Goal: Task Accomplishment & Management: Complete application form

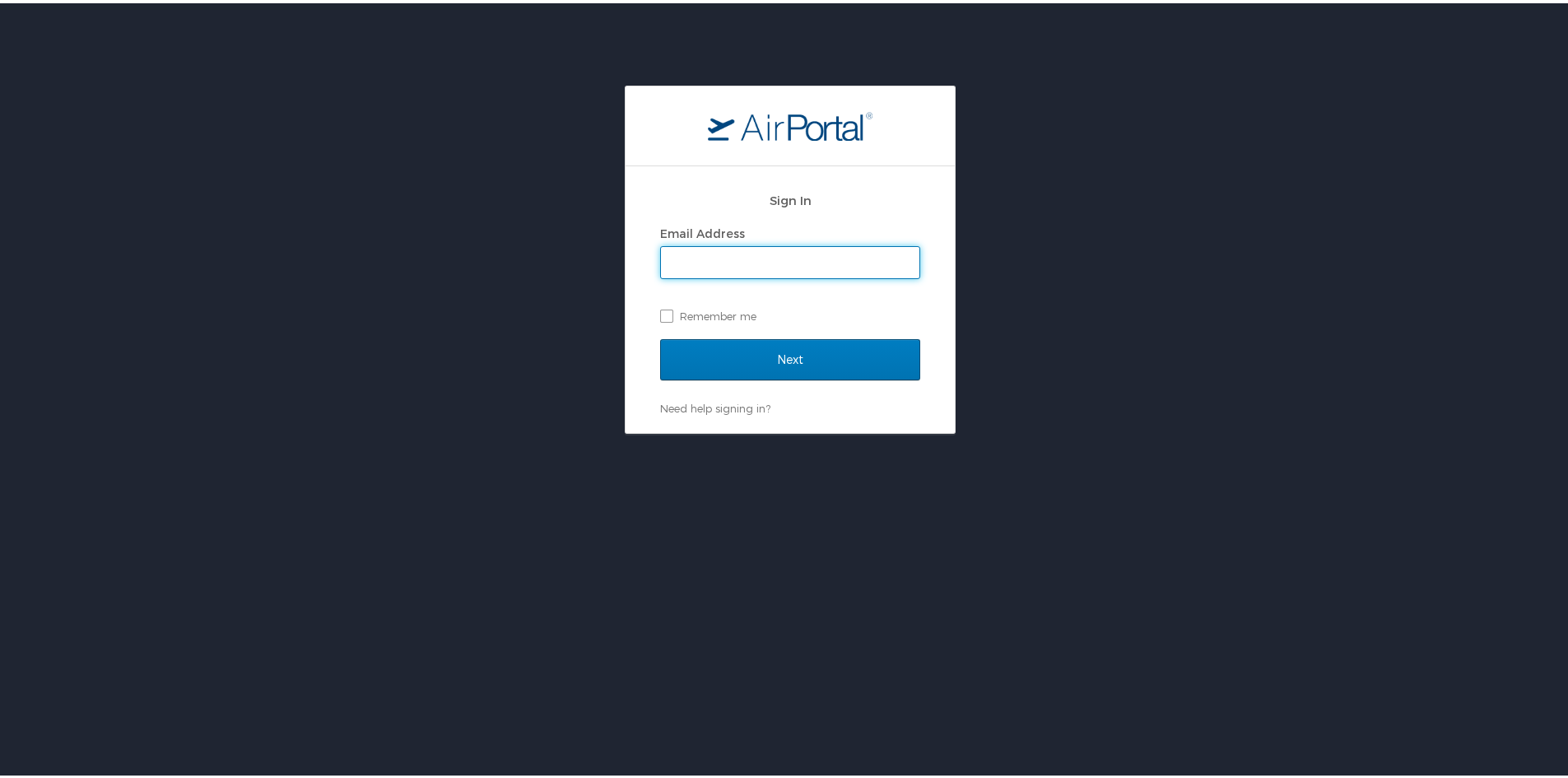
click at [785, 255] on input "Email Address" at bounding box center [790, 259] width 258 height 31
type input "Brittany.Primus@la.gov"
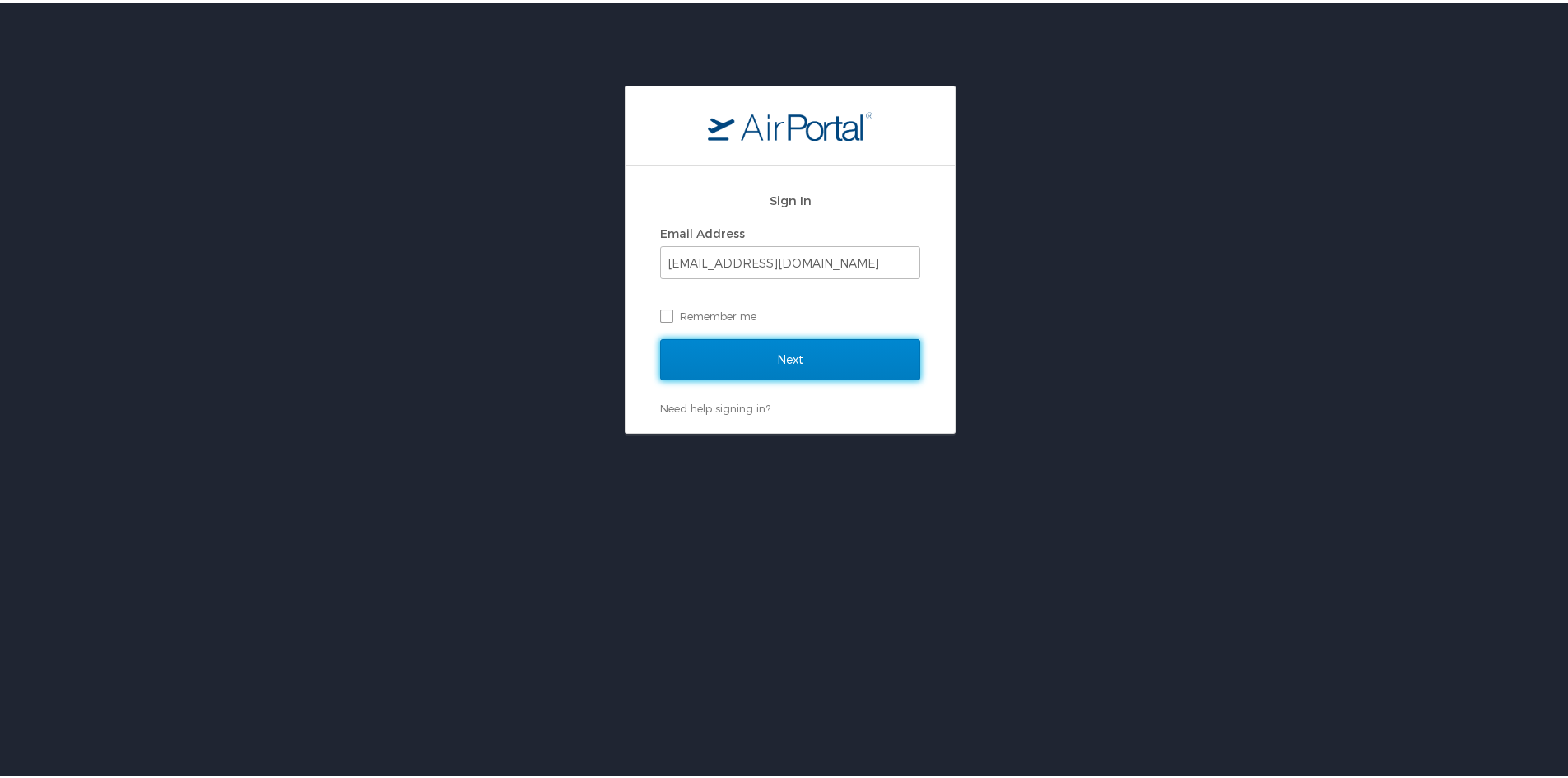
click at [797, 357] on input "Next" at bounding box center [790, 356] width 260 height 41
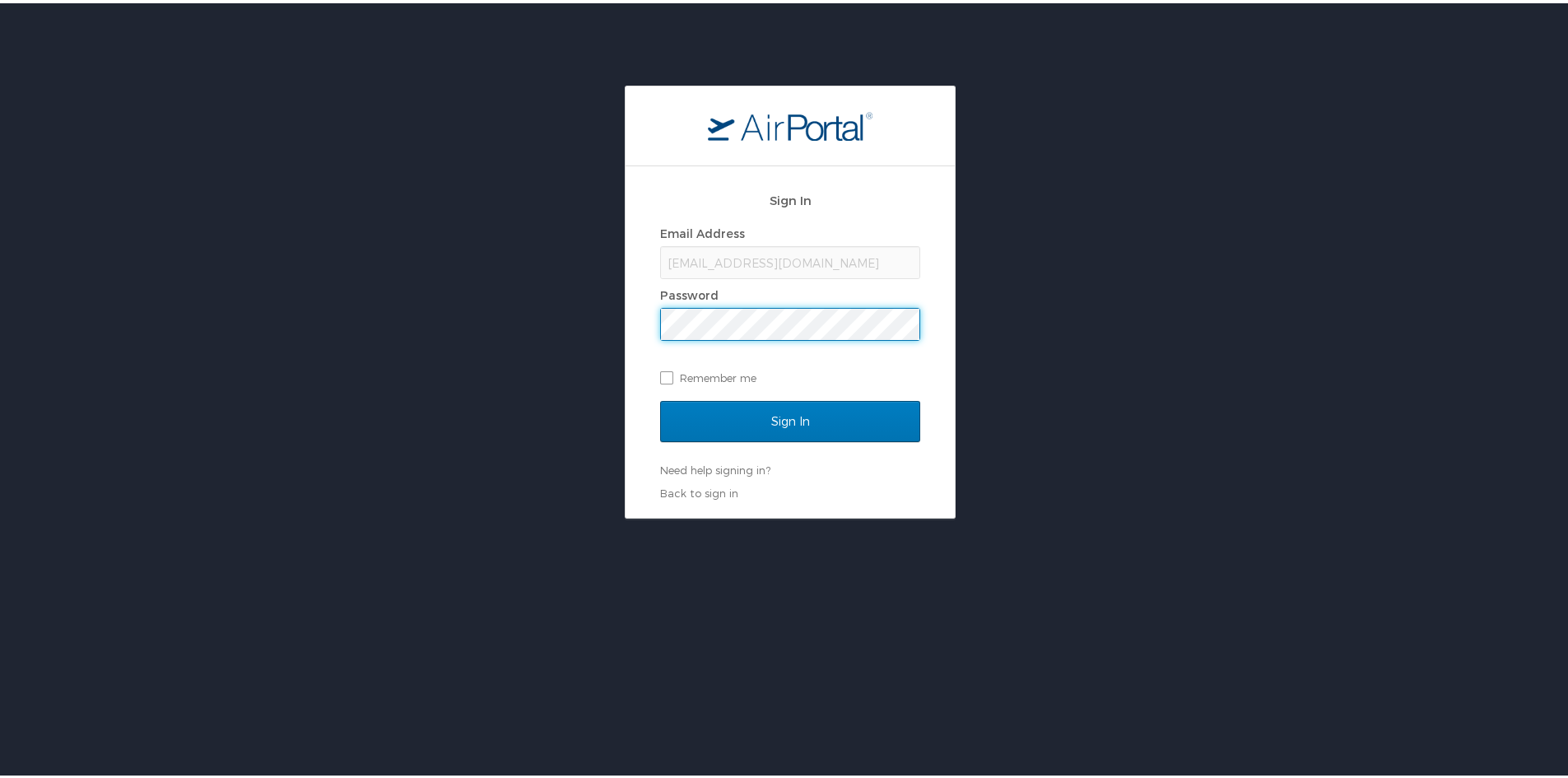
click at [660, 398] on input "Sign In" at bounding box center [790, 418] width 260 height 41
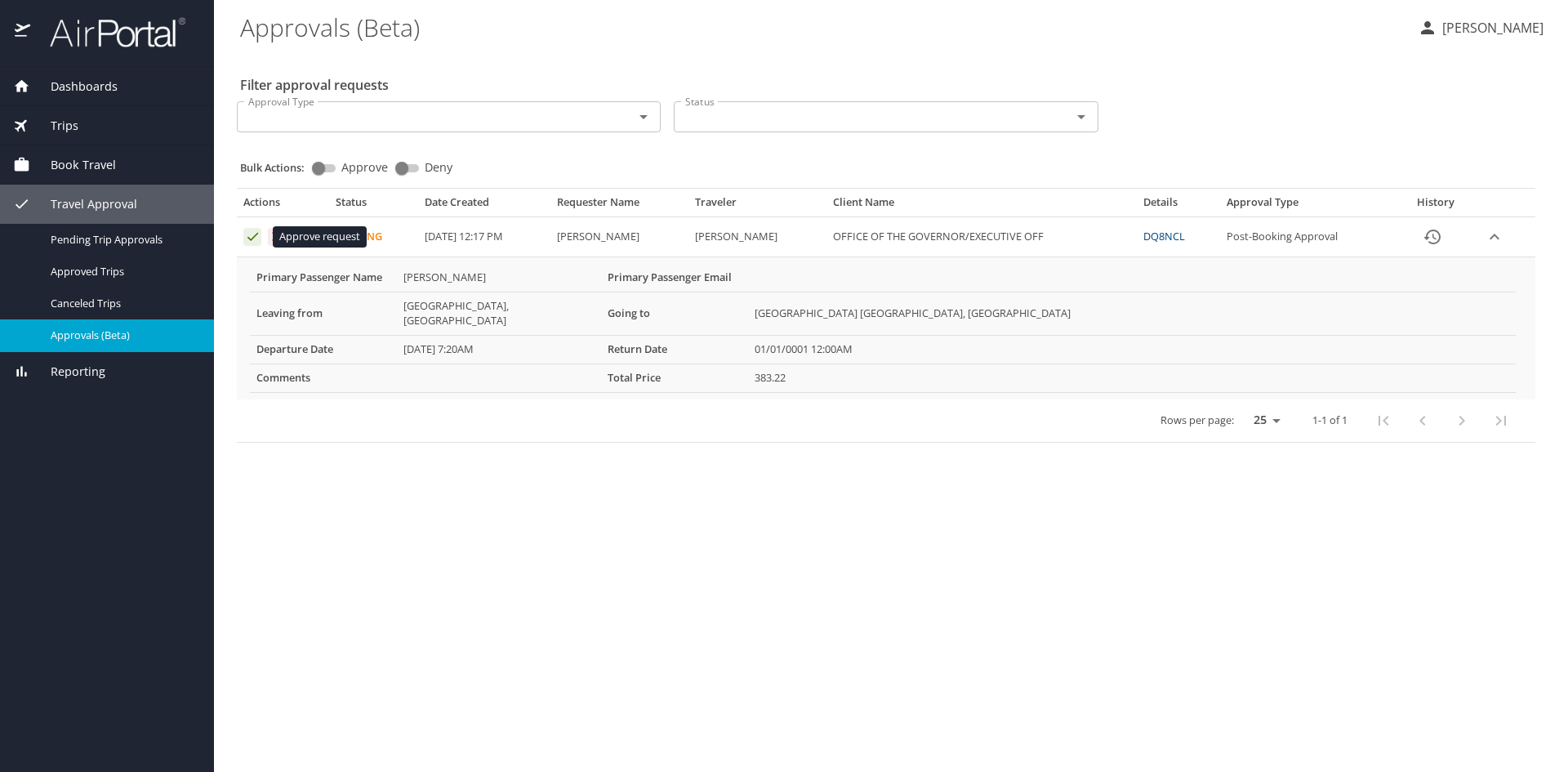
click at [248, 235] on icon "Approval table" at bounding box center [253, 236] width 16 height 16
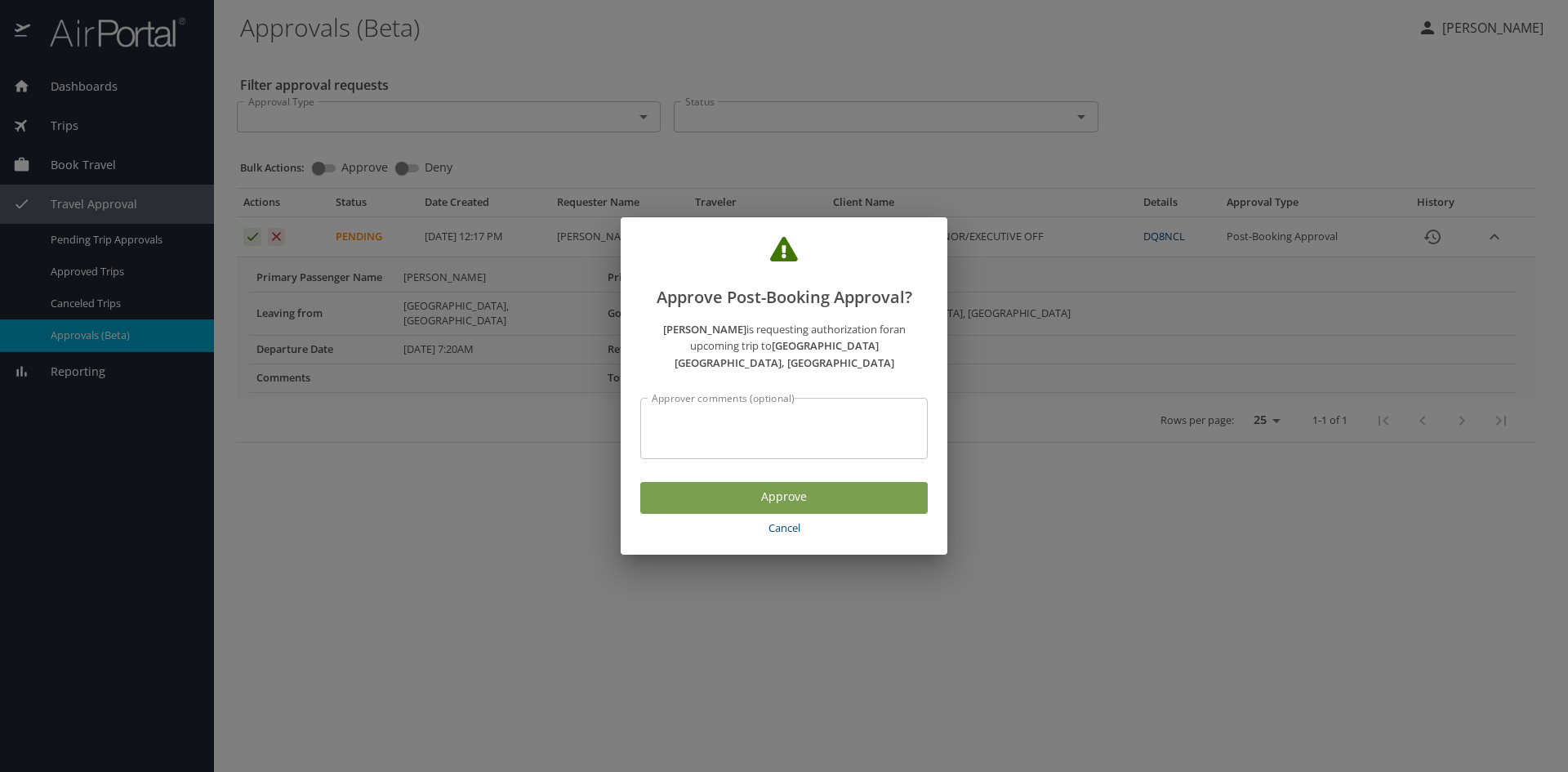
click at [720, 487] on span "Approve" at bounding box center [784, 497] width 262 height 20
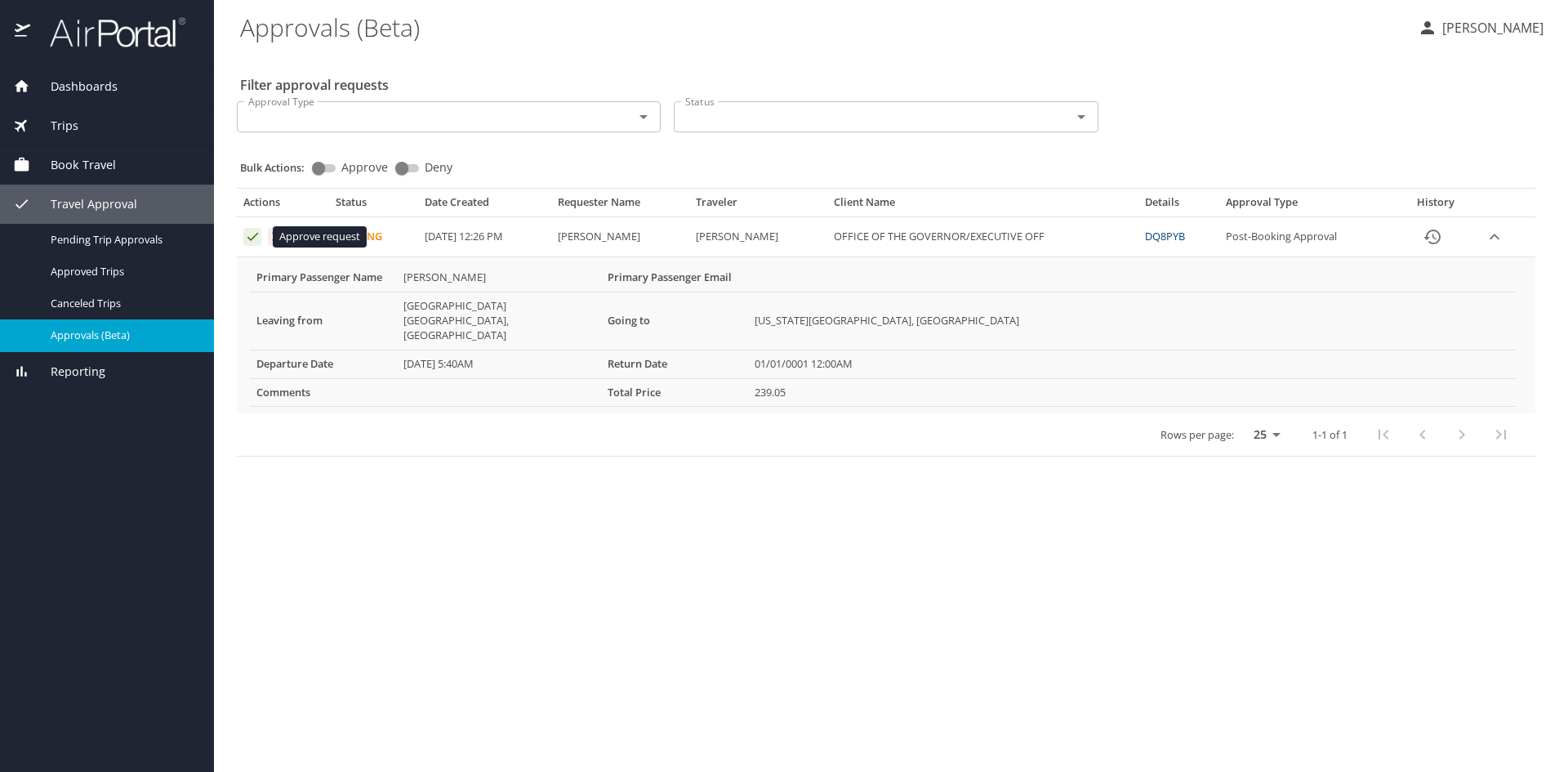
click at [254, 238] on icon "Approval table" at bounding box center [253, 236] width 11 height 8
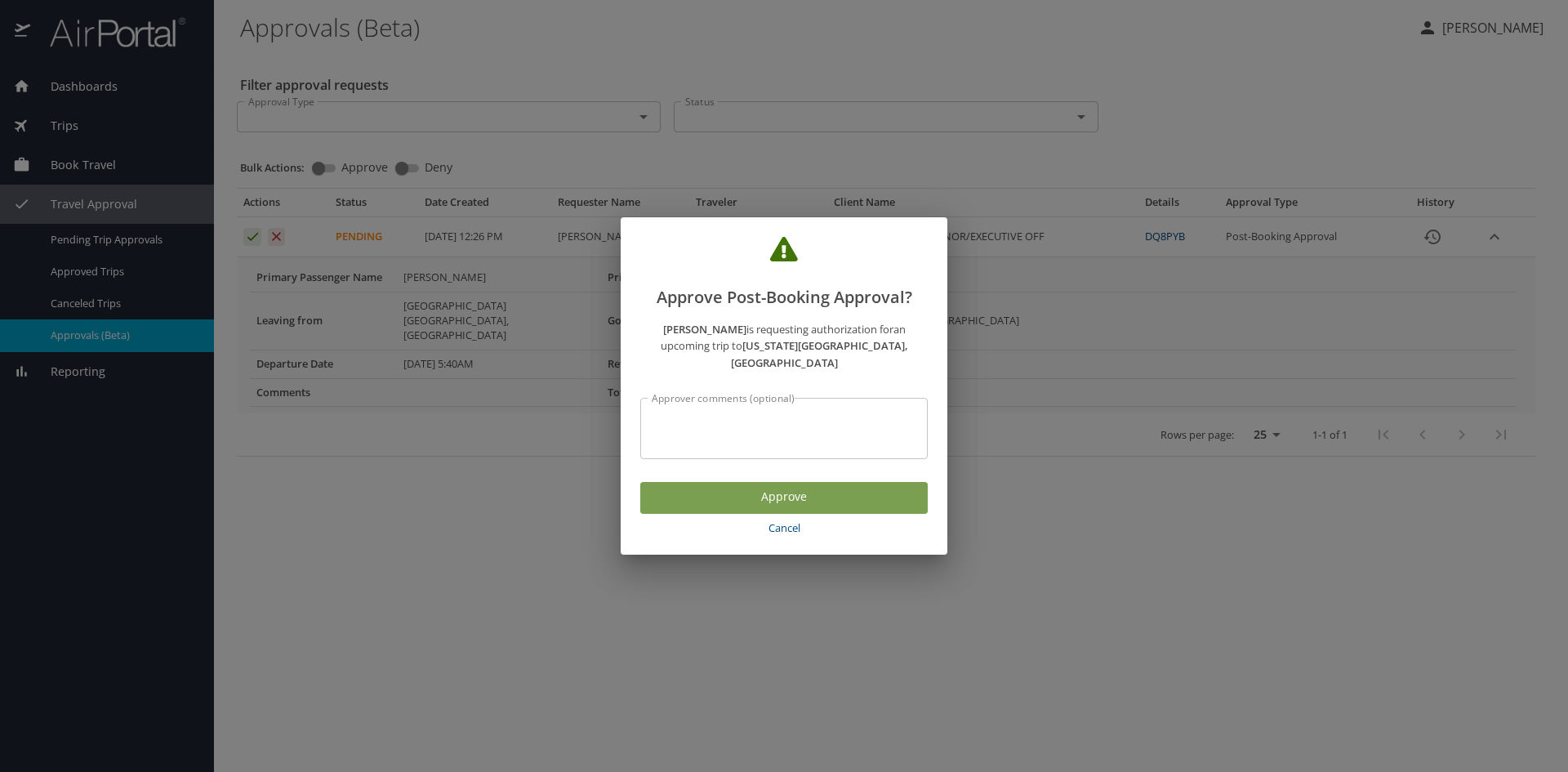
click at [745, 487] on span "Approve" at bounding box center [784, 497] width 262 height 20
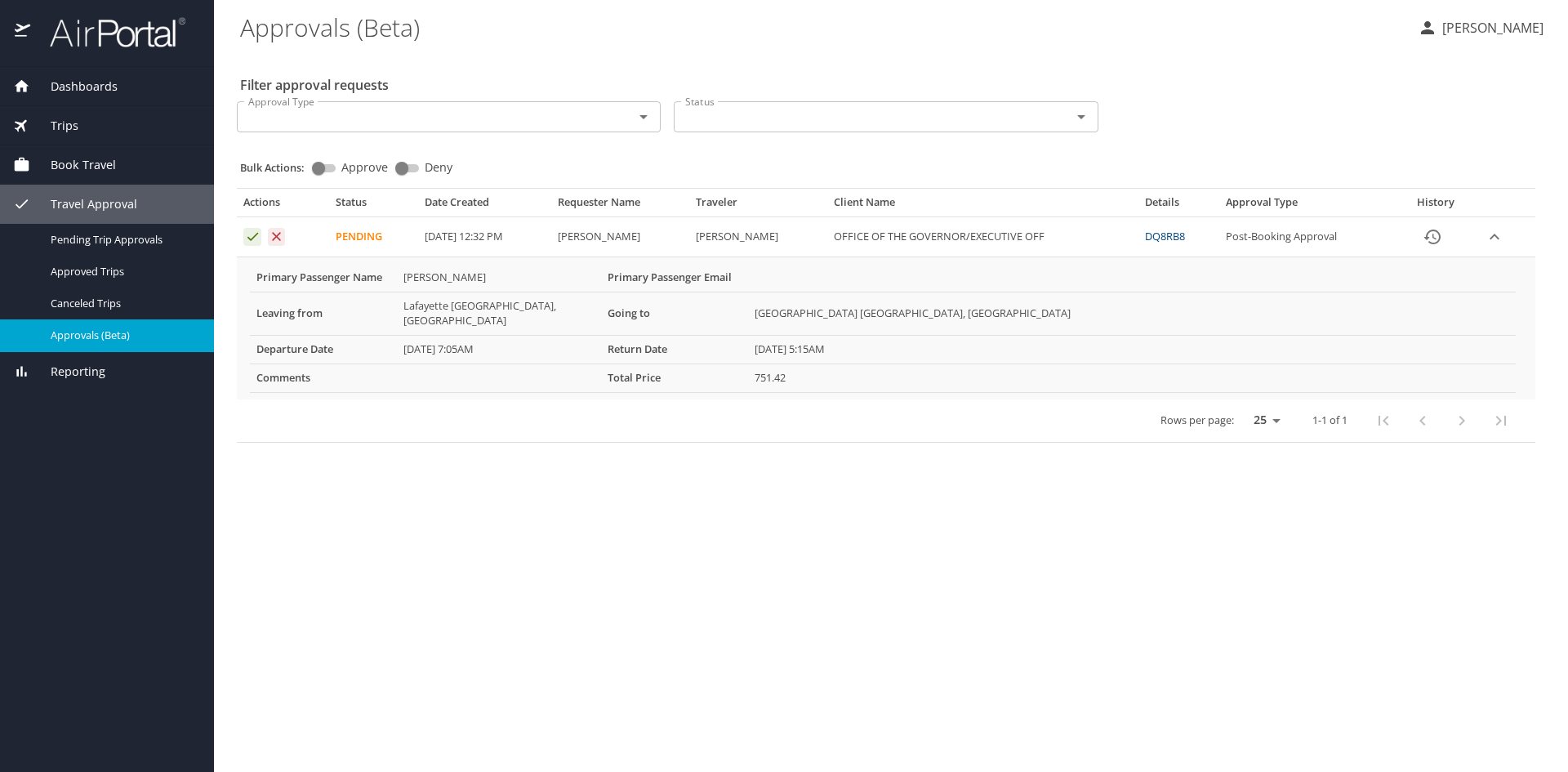
click at [250, 237] on icon "Approval table" at bounding box center [253, 236] width 16 height 16
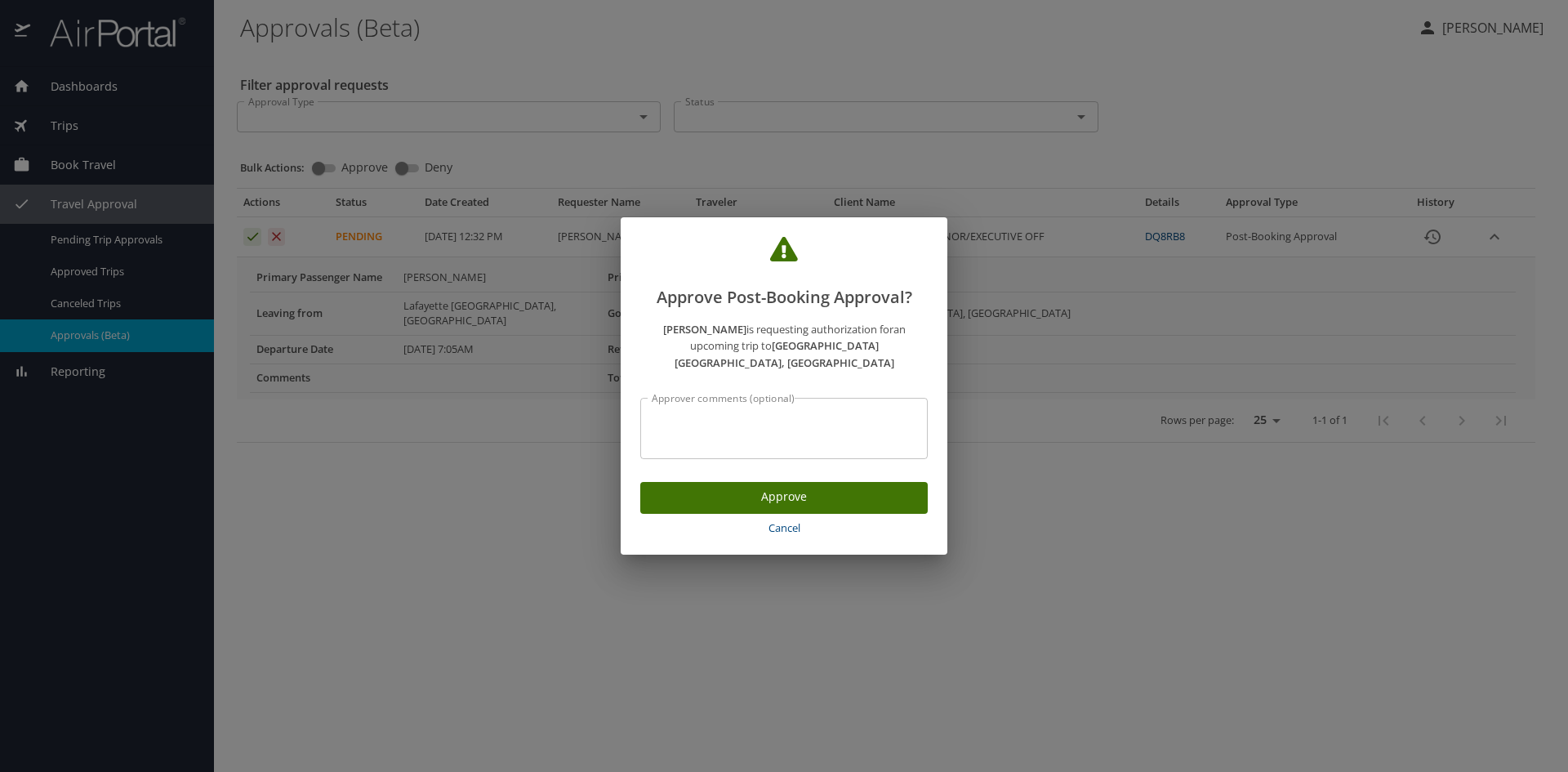
click at [766, 487] on span "Approve" at bounding box center [784, 497] width 262 height 20
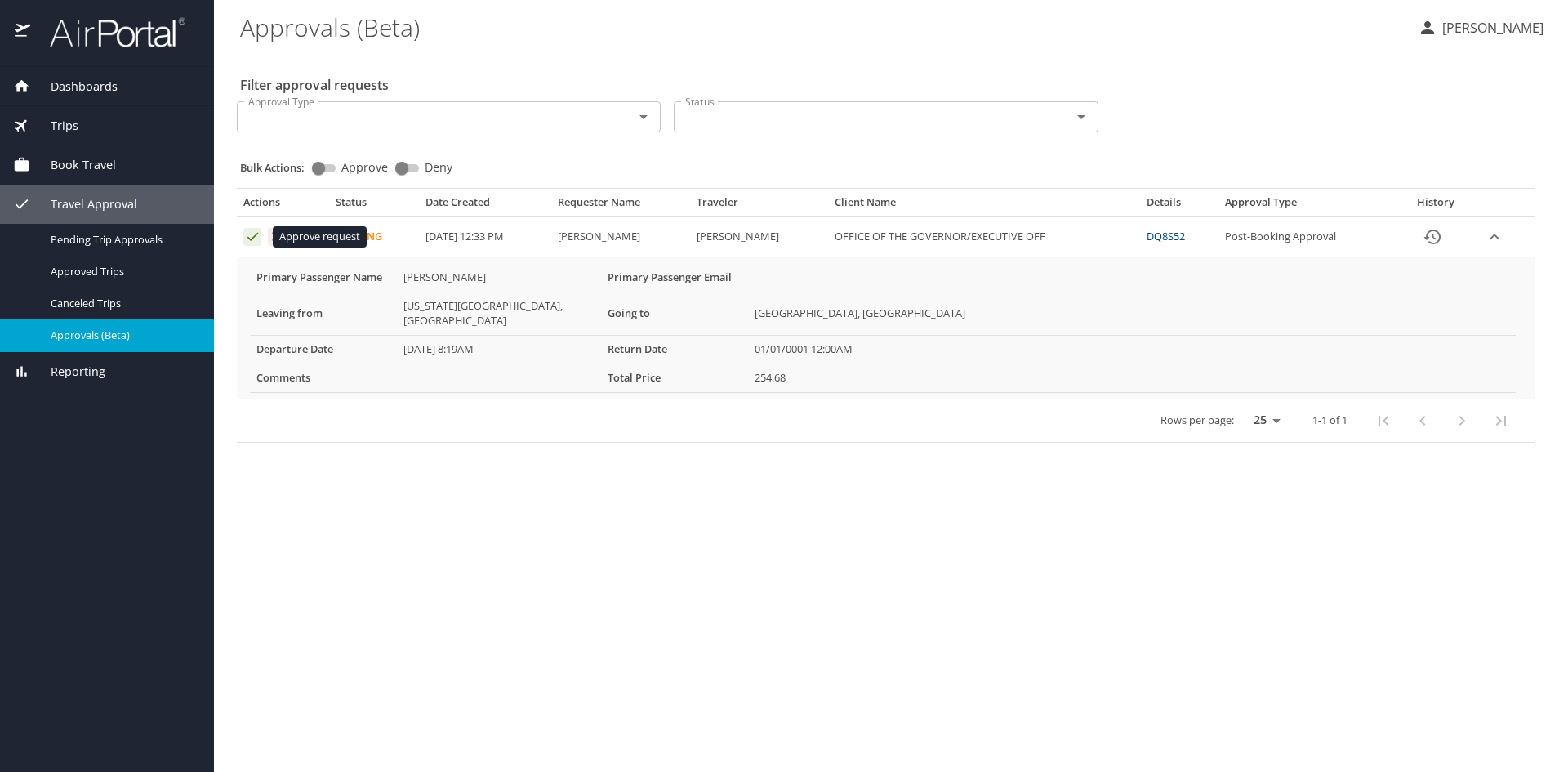
click at [251, 236] on icon "Approval table" at bounding box center [253, 236] width 16 height 16
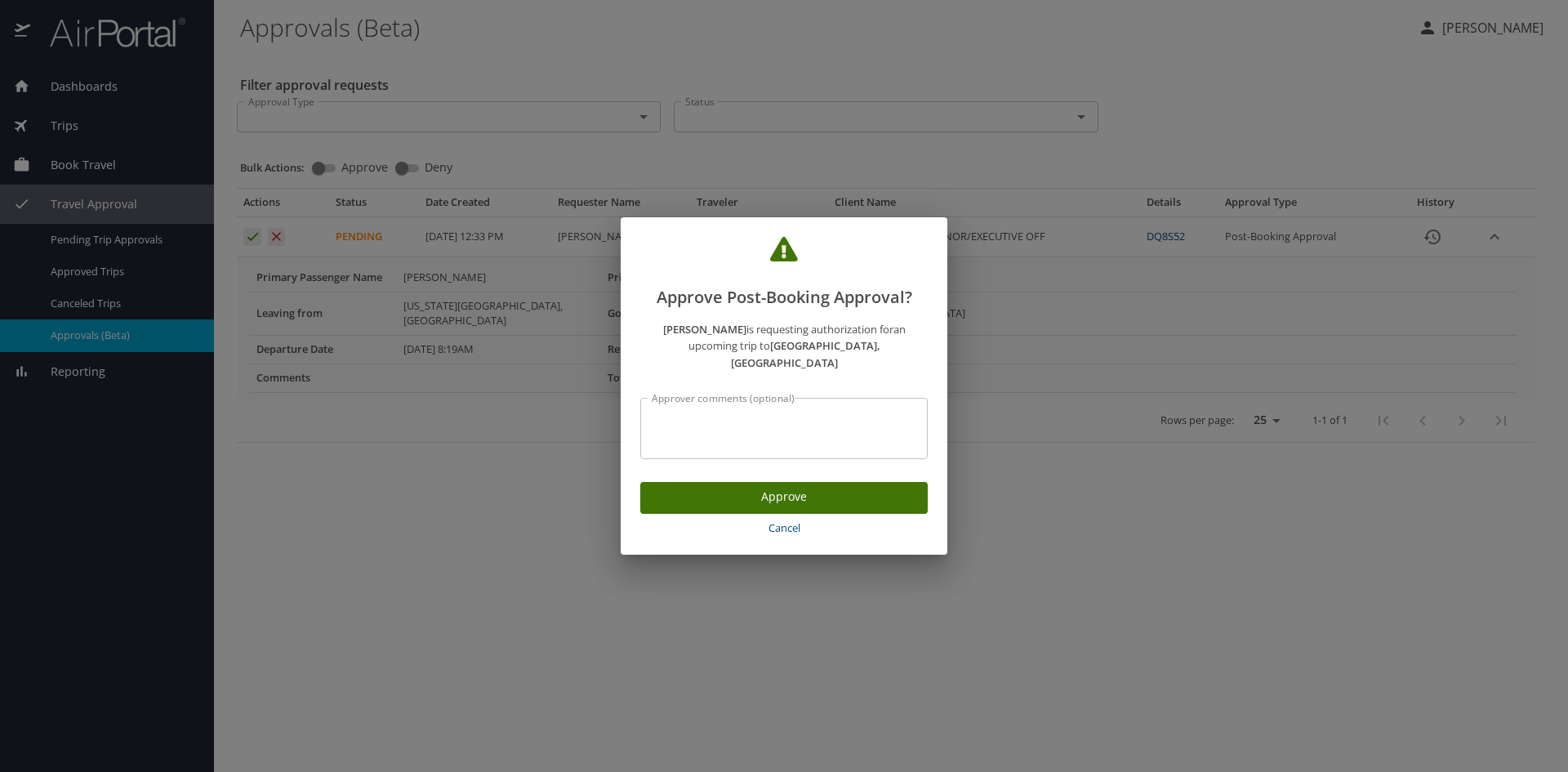
click at [723, 487] on span "Approve" at bounding box center [784, 497] width 262 height 20
